Goal: Task Accomplishment & Management: Use online tool/utility

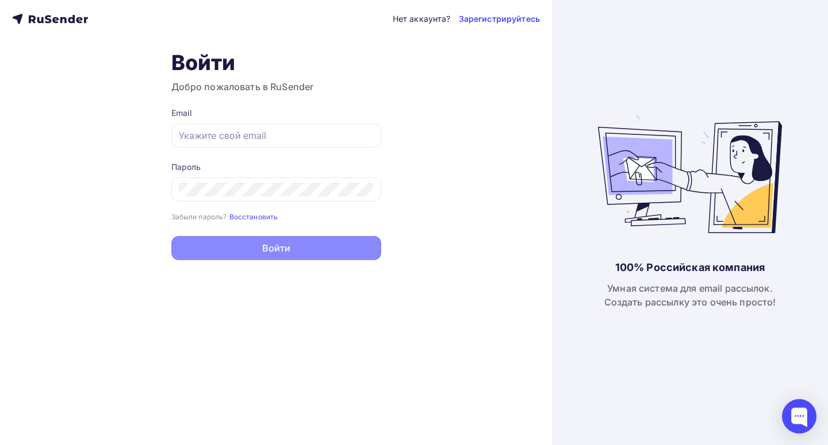
type input "[EMAIL_ADDRESS][DOMAIN_NAME]"
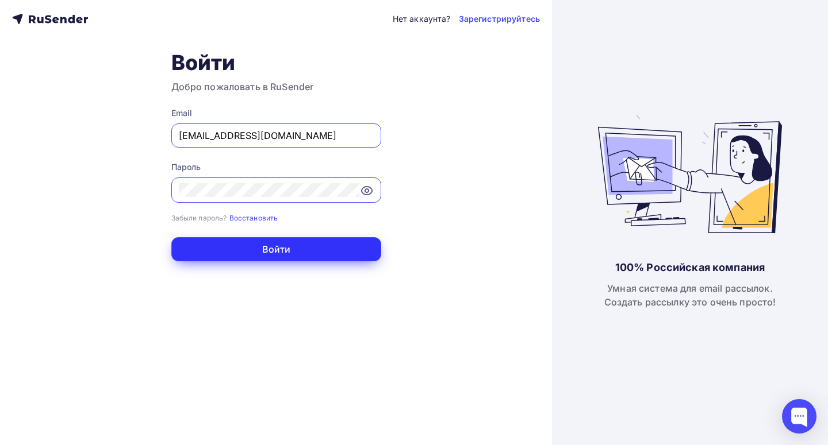
click at [252, 256] on button "Войти" at bounding box center [276, 249] width 210 height 24
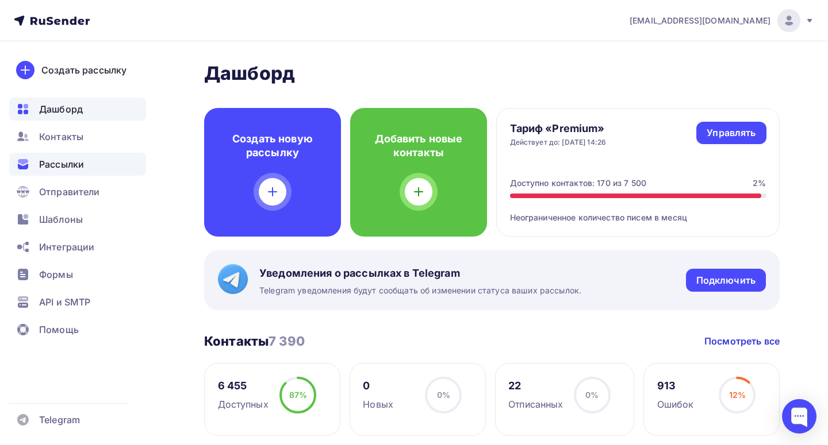
click at [86, 165] on div "Рассылки" at bounding box center [77, 164] width 137 height 23
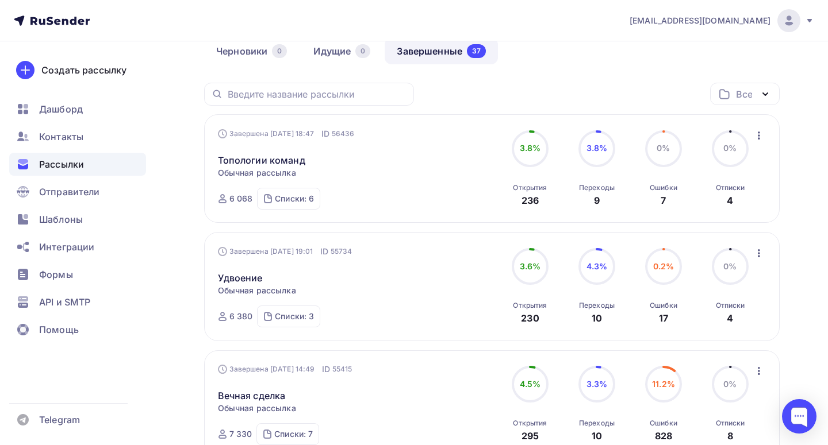
scroll to position [118, 0]
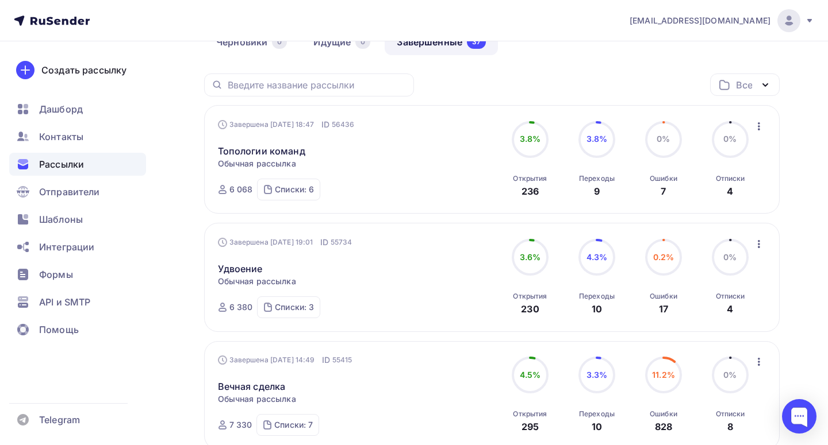
click at [759, 243] on icon "button" at bounding box center [759, 244] width 14 height 14
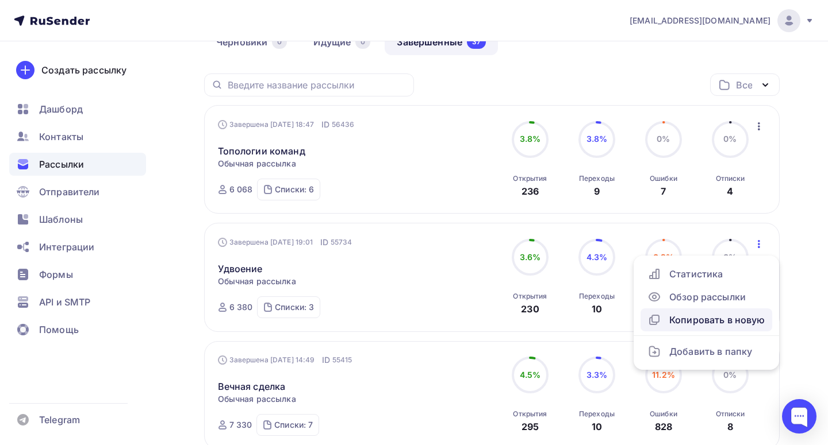
click at [720, 323] on div "Копировать в новую" at bounding box center [706, 320] width 118 height 14
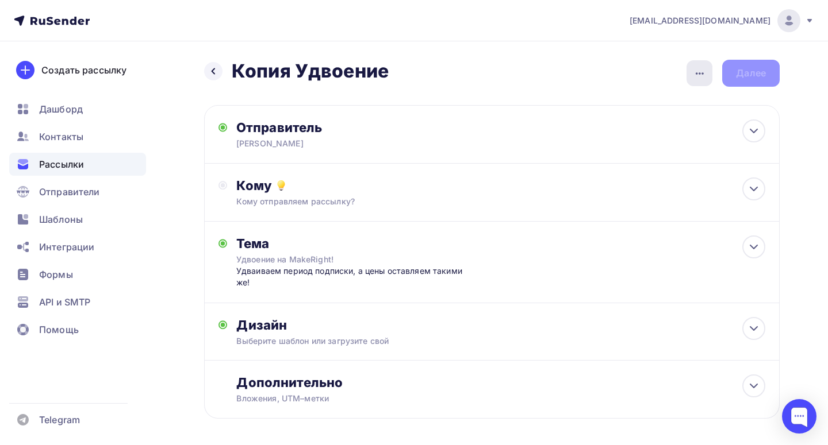
click at [693, 68] on icon "button" at bounding box center [700, 74] width 14 height 14
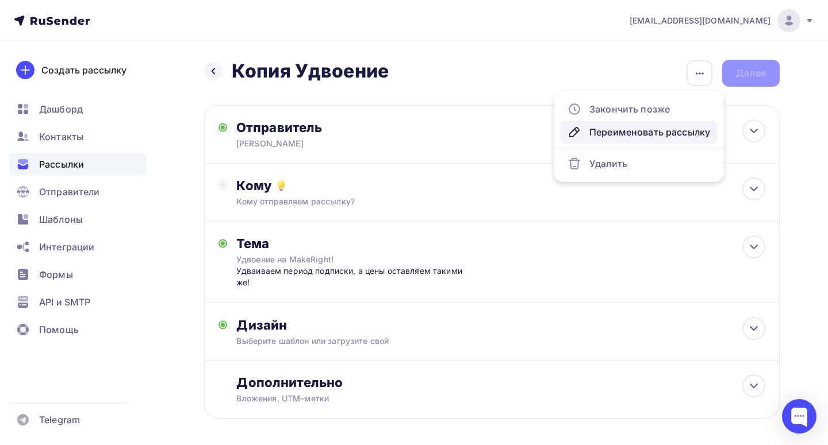
click at [626, 130] on div "Переименовать рассылку" at bounding box center [638, 132] width 143 height 14
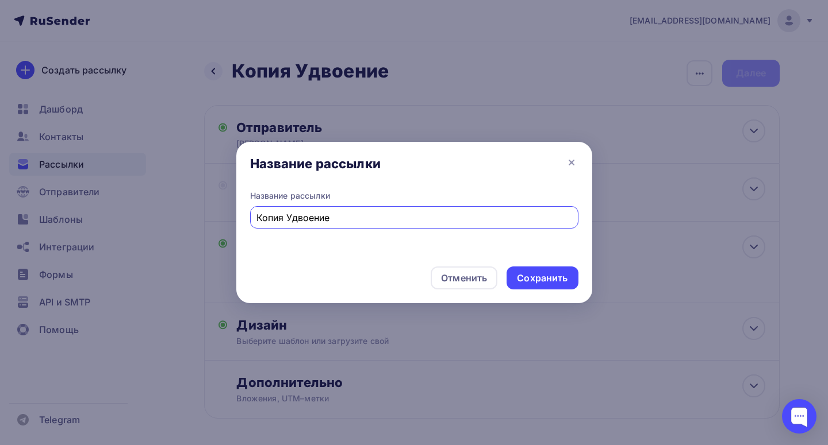
drag, startPoint x: 356, startPoint y: 220, endPoint x: 179, endPoint y: 220, distance: 177.6
click at [179, 220] on div "Название рассылки Название рассылки Копия Удвоение Отменить Сохранить" at bounding box center [414, 222] width 828 height 445
type input "Бессрочный тариф"
click at [537, 283] on div "Сохранить" at bounding box center [542, 278] width 51 height 13
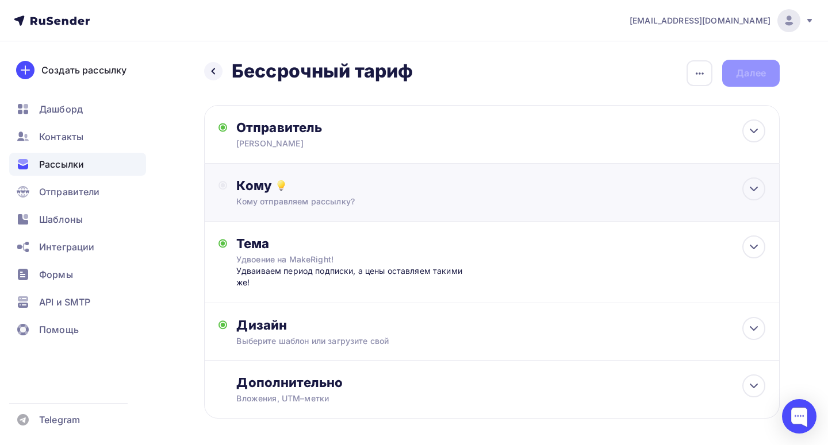
click at [349, 210] on div "Кому Кому отправляем рассылку? Списки получателей Выберите список Все списки id…" at bounding box center [491, 193] width 575 height 58
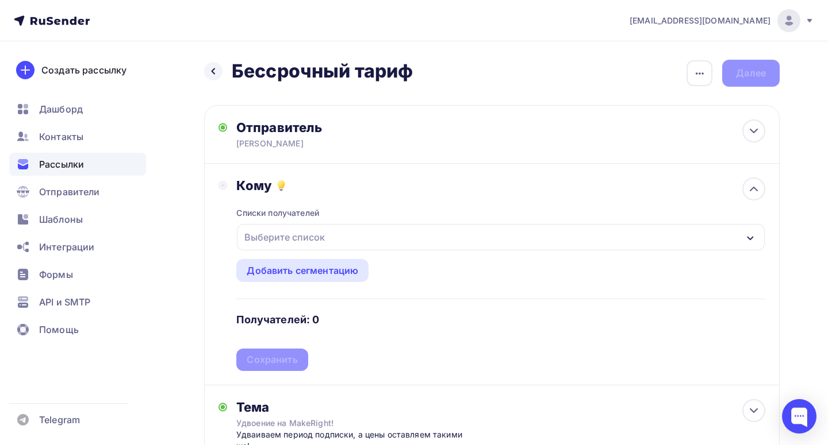
click at [349, 232] on div "Выберите список" at bounding box center [501, 237] width 528 height 26
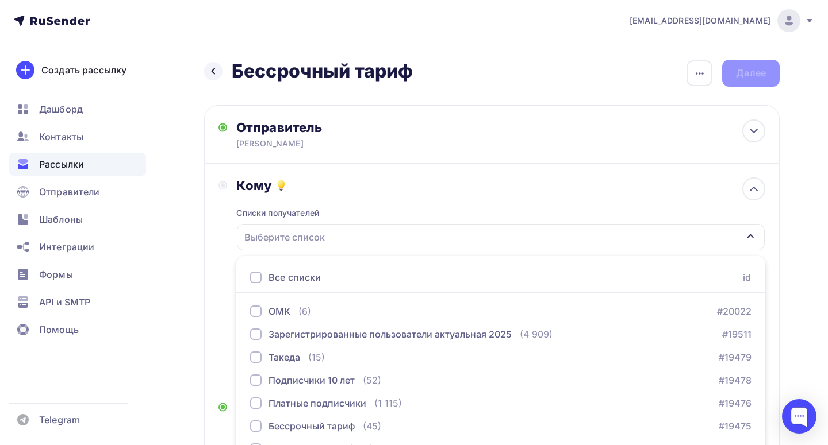
scroll to position [65, 0]
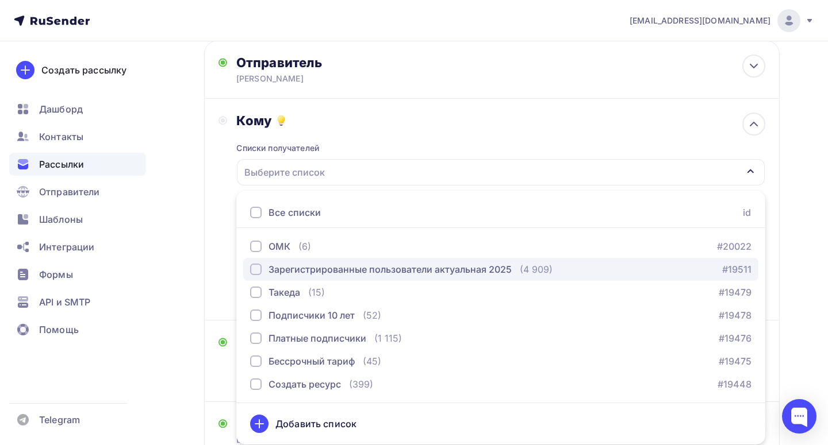
click at [351, 267] on div "Зарегистрированные пользователи актуальная 2025" at bounding box center [389, 270] width 243 height 14
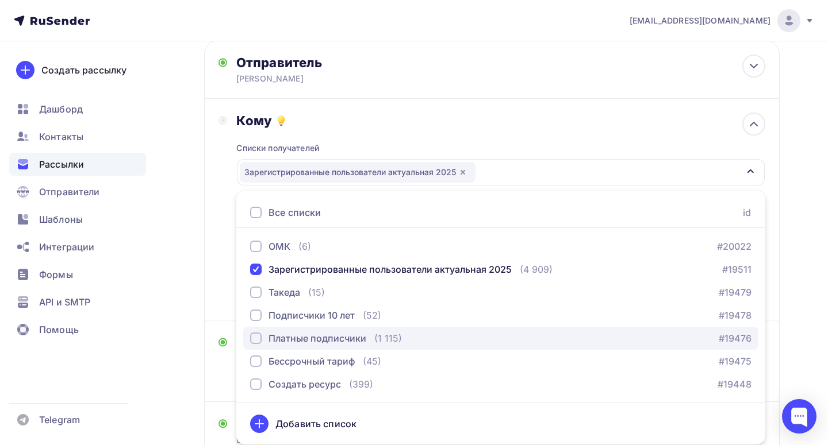
click at [347, 341] on div "Платные подписчики" at bounding box center [317, 339] width 98 height 14
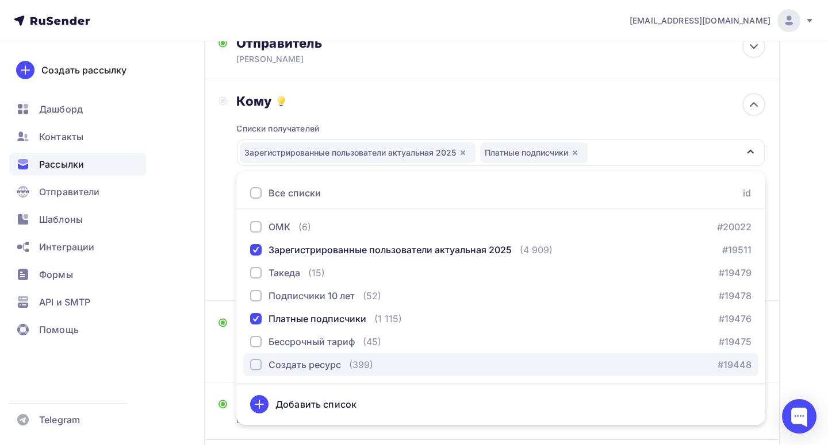
click at [342, 370] on div "Создать ресурс (399)" at bounding box center [311, 365] width 123 height 14
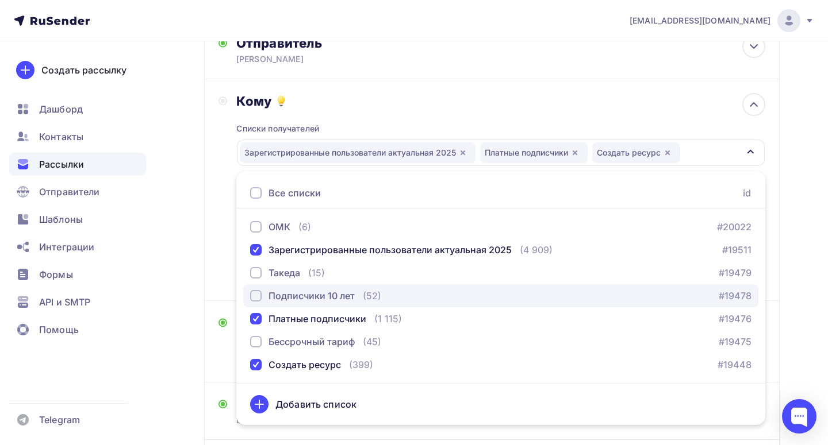
click at [332, 297] on div "Подписчики 10 лет" at bounding box center [311, 296] width 86 height 14
click at [326, 298] on div "Подписчики 10 лет" at bounding box center [311, 296] width 86 height 14
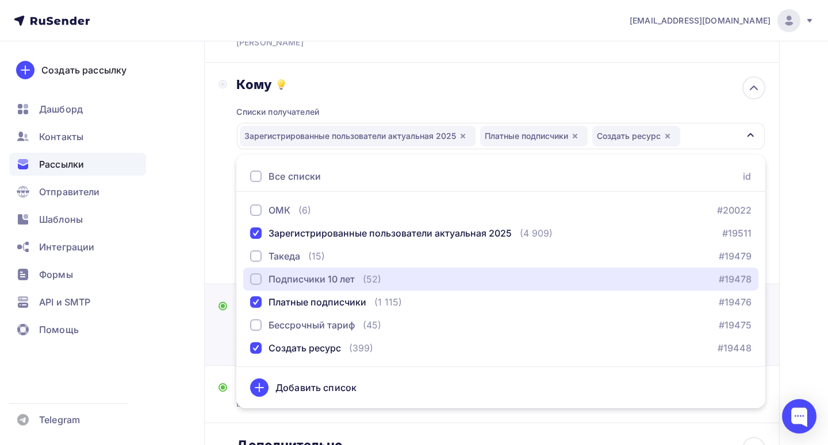
scroll to position [103, 0]
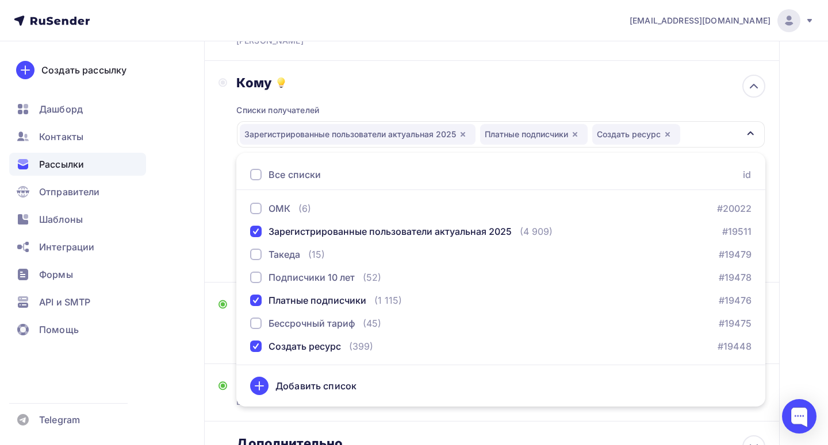
click at [218, 248] on div "Кому Списки получателей Зарегистрированные пользователи актуальная 2025 Платные…" at bounding box center [491, 172] width 547 height 194
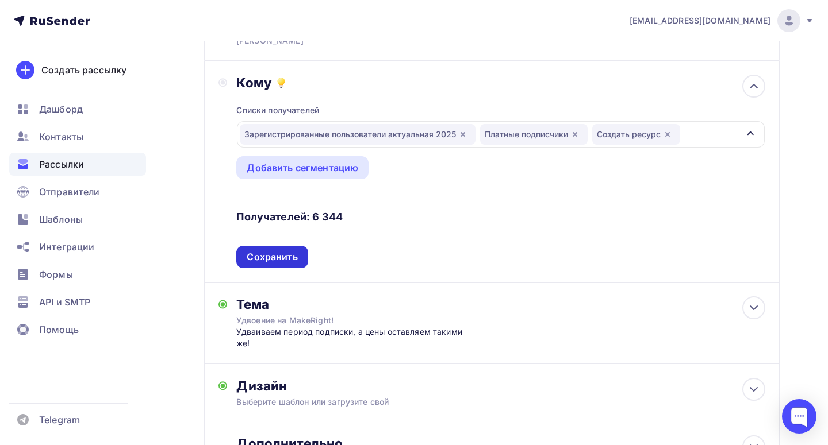
click at [278, 257] on div "Сохранить" at bounding box center [272, 257] width 51 height 13
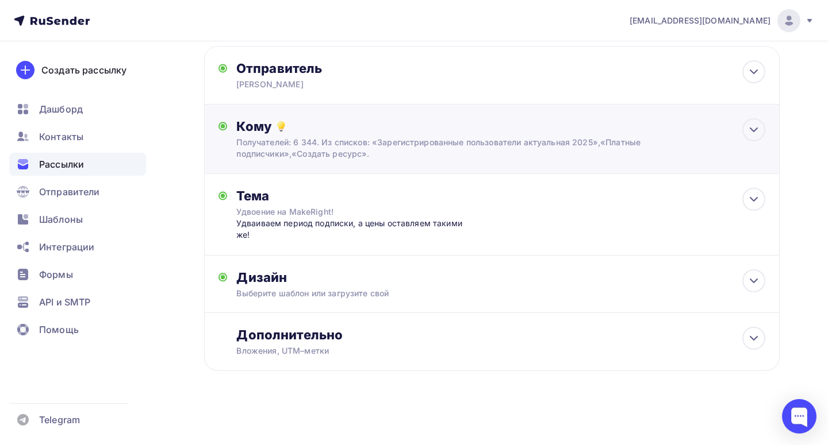
scroll to position [60, 0]
click at [303, 242] on div "Тема Удвоение на MakeRight! Удваиваем период подписки, а цены оставляем такими …" at bounding box center [491, 215] width 575 height 82
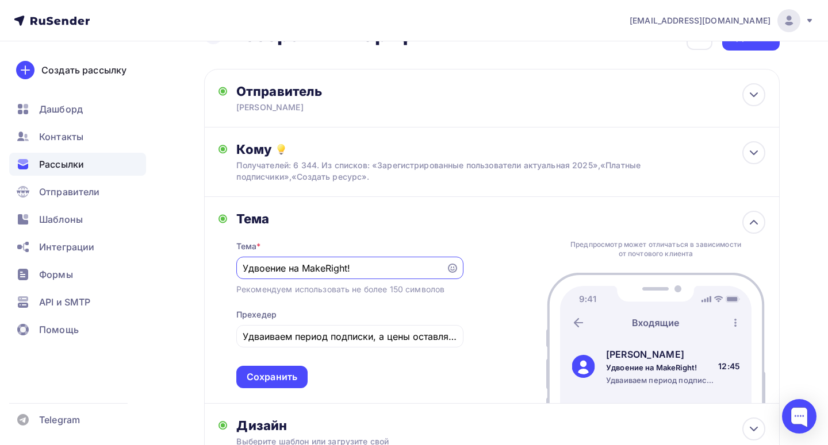
scroll to position [0, 0]
click at [312, 272] on input "Удвоение на MakeRight!" at bounding box center [341, 269] width 197 height 14
drag, startPoint x: 367, startPoint y: 267, endPoint x: 239, endPoint y: 267, distance: 128.7
click at [239, 267] on div "Удвоение на MakeRight!" at bounding box center [349, 268] width 227 height 22
type input "С"
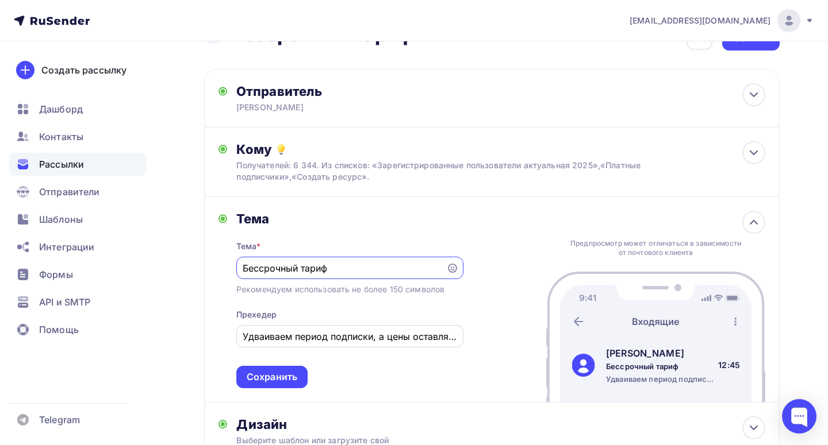
type input "Бессрочный тариф"
click at [339, 344] on input "Удваиваем период подписки, а цены оставляем такими же!" at bounding box center [350, 337] width 214 height 14
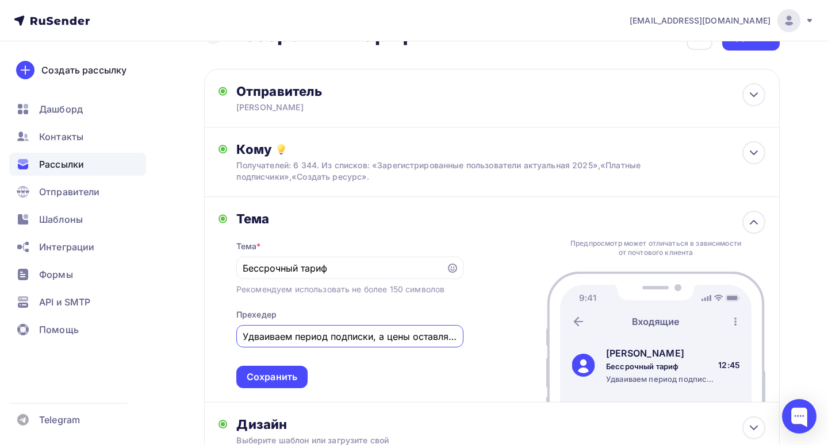
type input "В"
type input "Дарим возможность оформить бесконечную подписку!"
click at [290, 378] on div "Сохранить" at bounding box center [272, 377] width 51 height 13
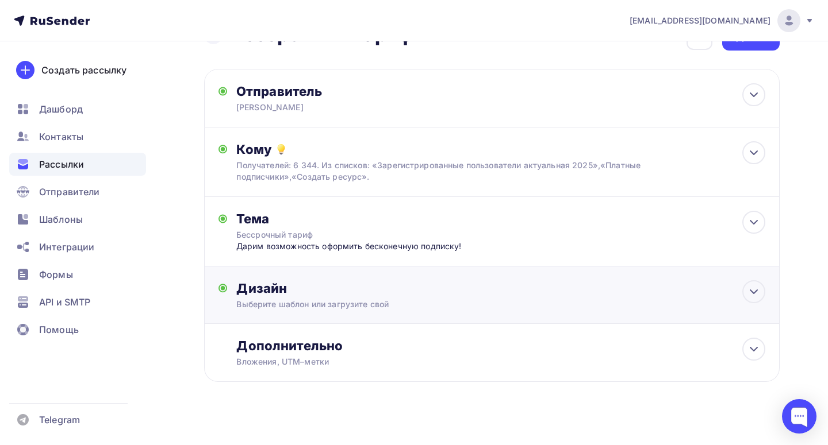
click at [299, 307] on div "Выберите шаблон или загрузите свой" at bounding box center [474, 304] width 476 height 11
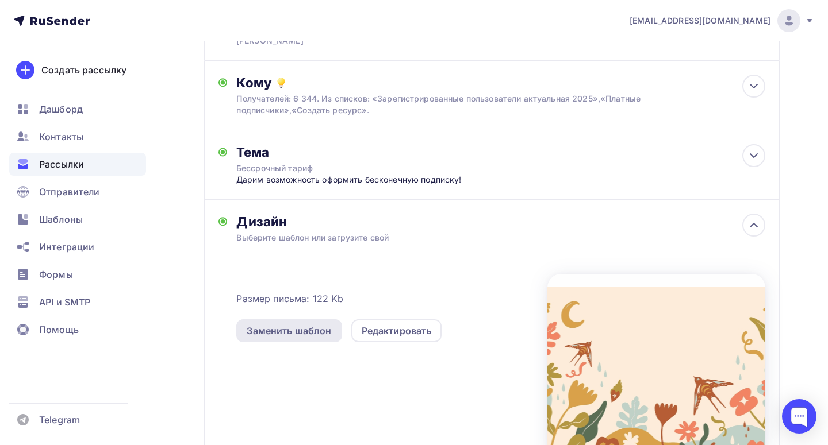
scroll to position [106, 0]
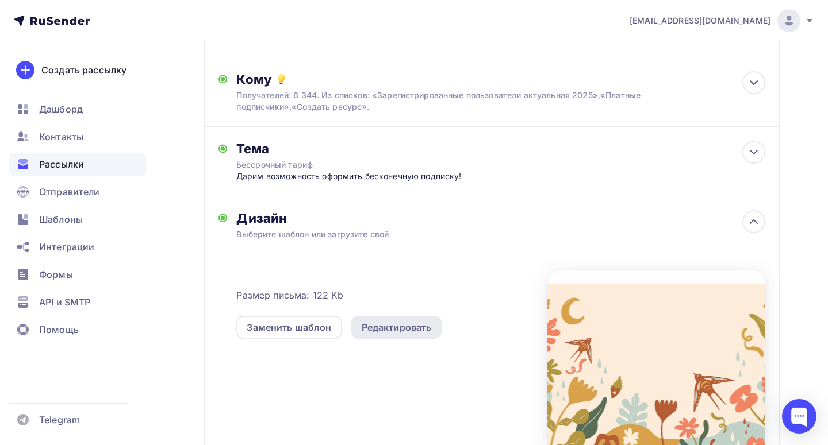
click at [387, 322] on div "Редактировать" at bounding box center [397, 328] width 70 height 14
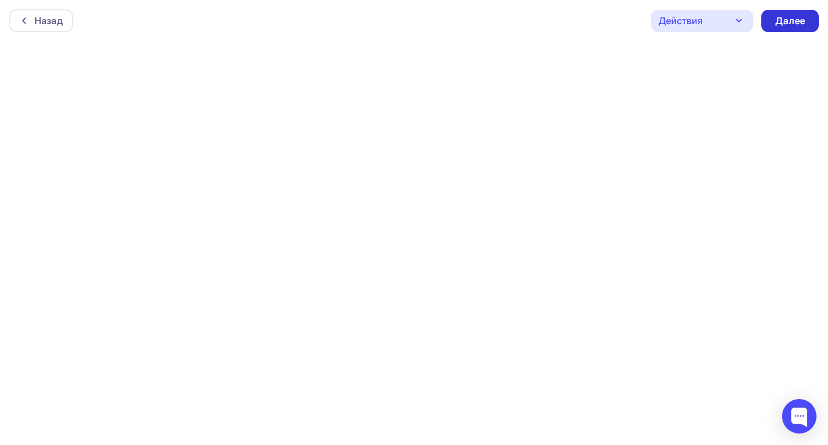
click at [791, 16] on div "Далее" at bounding box center [790, 20] width 30 height 13
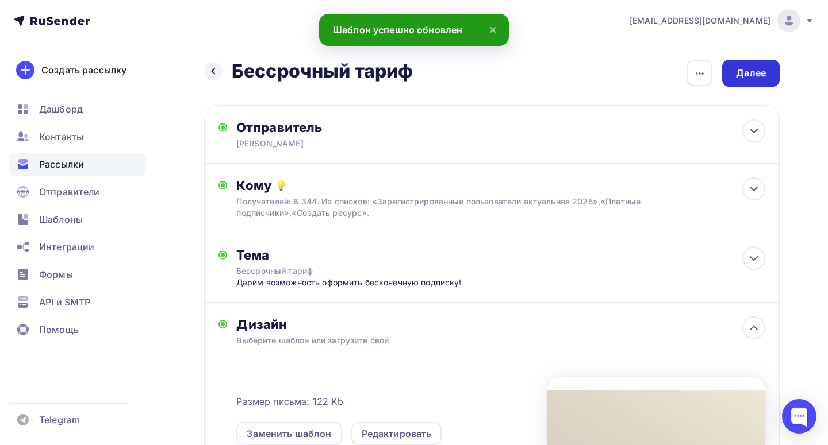
click at [743, 73] on div "Далее" at bounding box center [751, 73] width 30 height 13
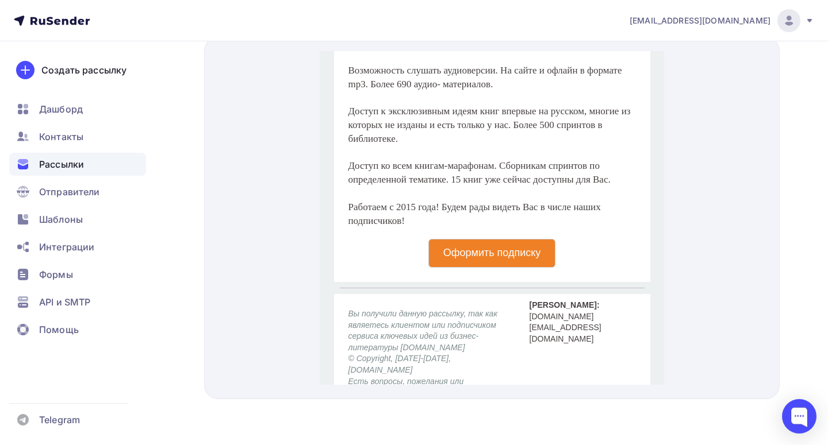
scroll to position [842, 0]
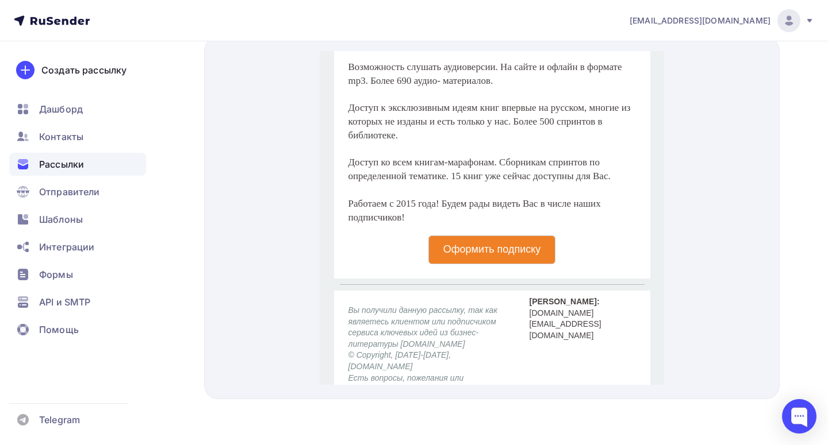
click at [474, 243] on p "Оформить подписку" at bounding box center [492, 236] width 98 height 13
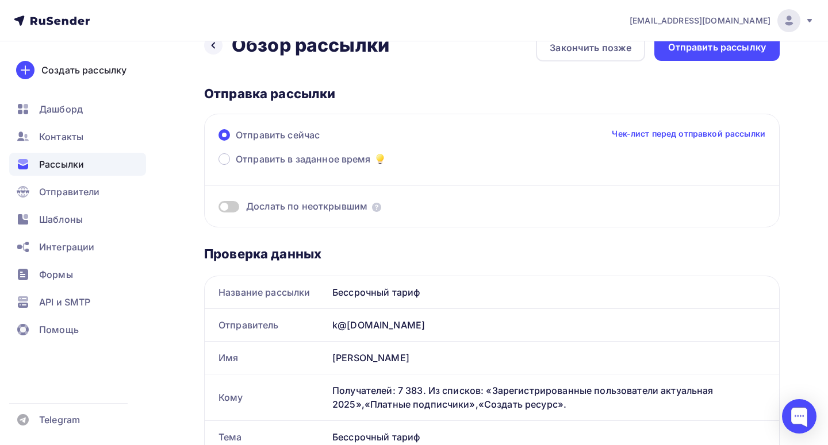
scroll to position [0, 0]
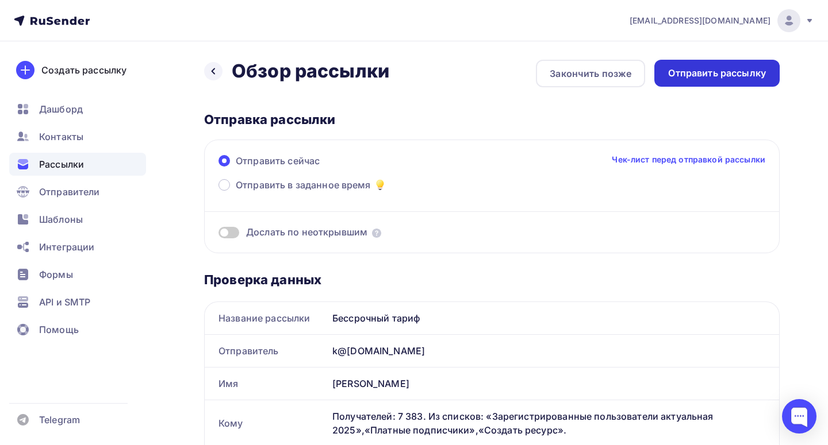
click at [713, 73] on div "Отправить рассылку" at bounding box center [717, 73] width 98 height 13
